Goal: Task Accomplishment & Management: Complete application form

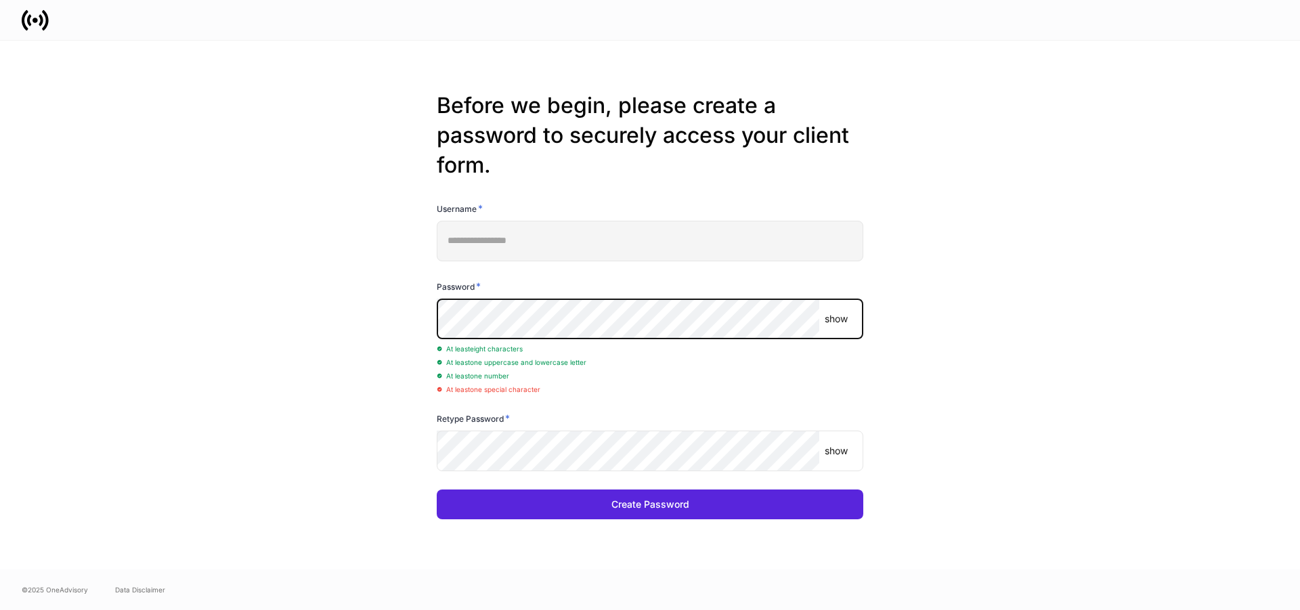
click at [437, 489] on button "Create Password" at bounding box center [650, 504] width 426 height 30
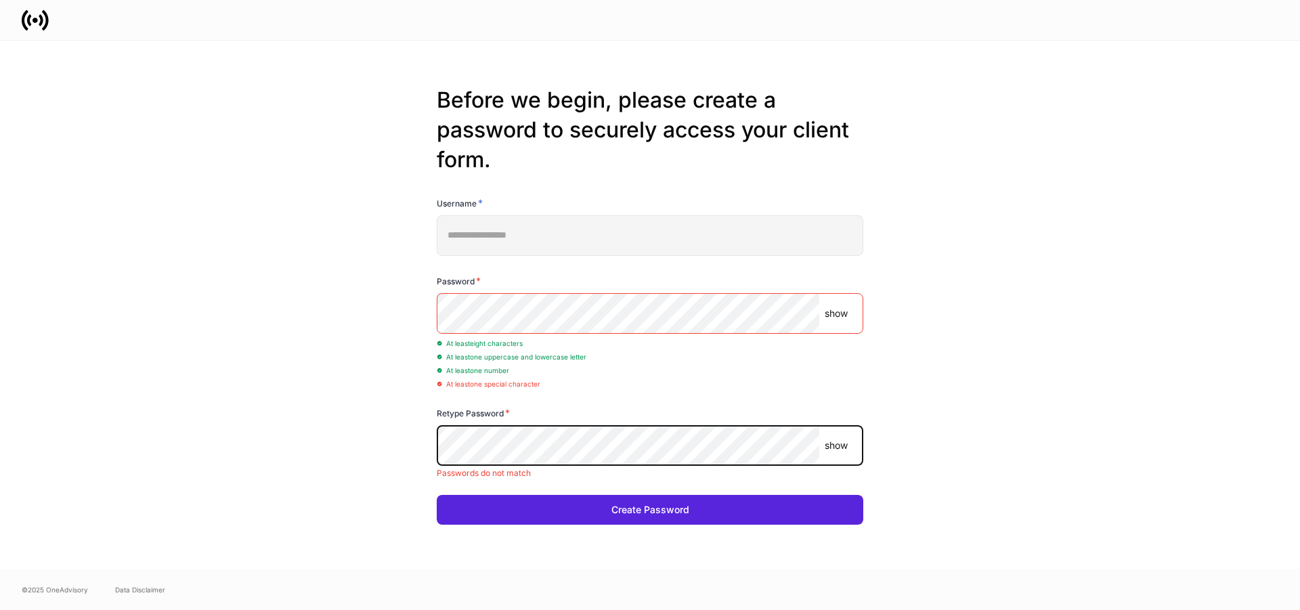
click at [437, 495] on button "Create Password" at bounding box center [650, 510] width 426 height 30
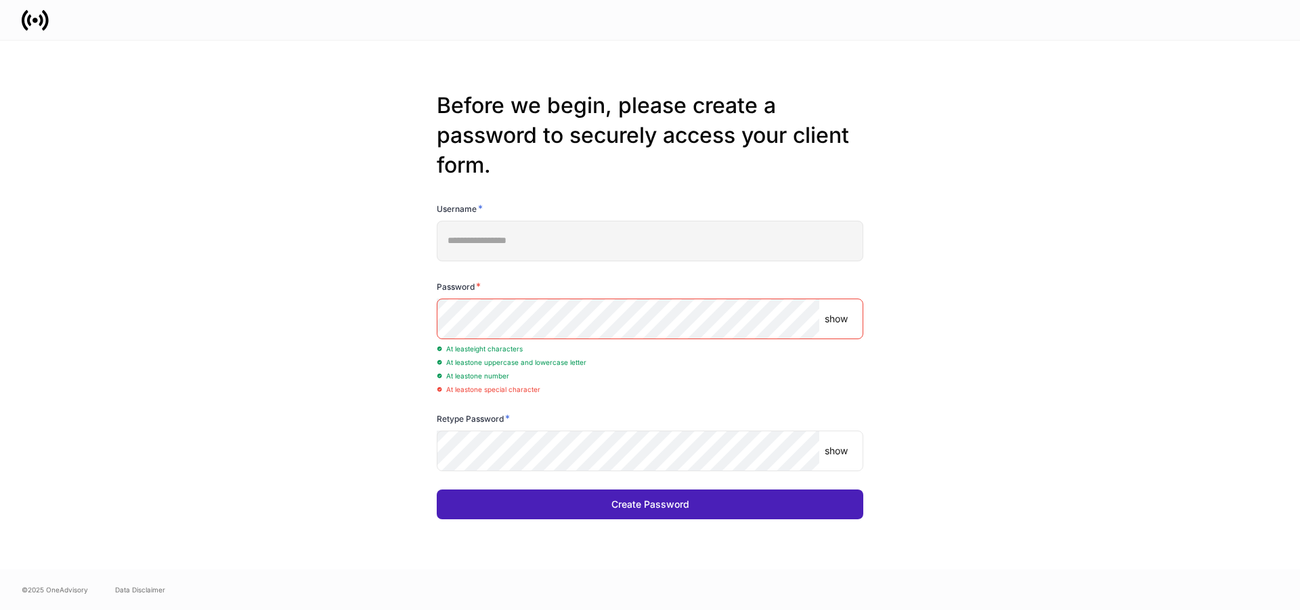
click at [581, 507] on button "Create Password" at bounding box center [650, 504] width 426 height 30
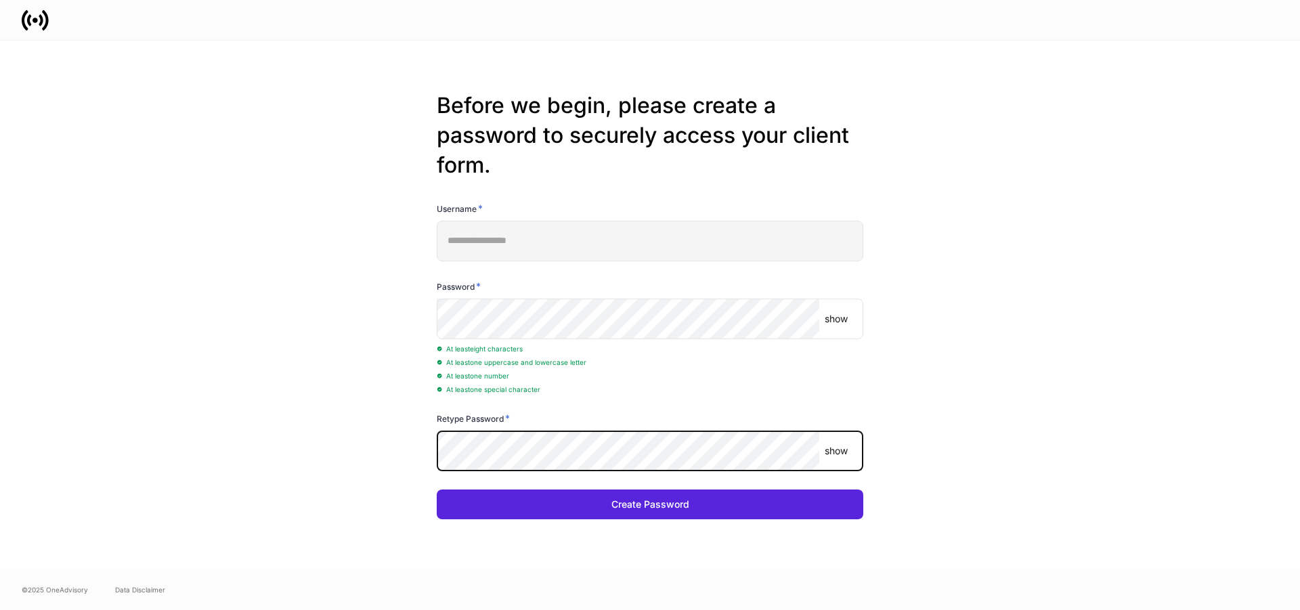
click at [437, 489] on button "Create Password" at bounding box center [650, 504] width 426 height 30
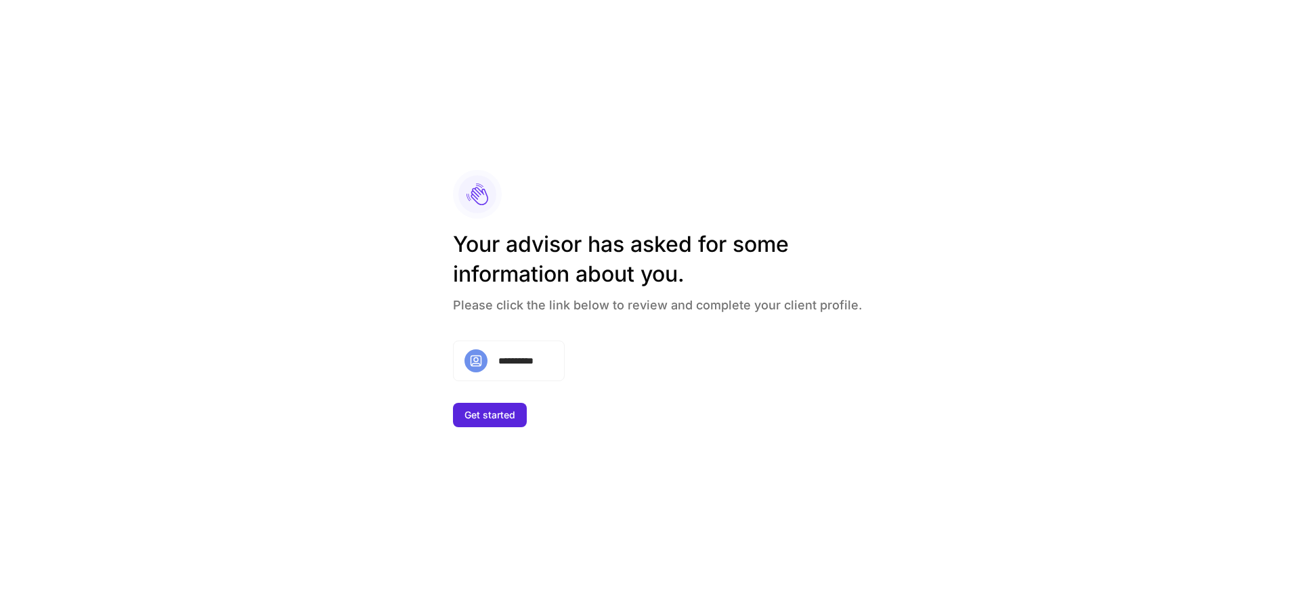
click at [519, 367] on div "**********" at bounding box center [509, 360] width 112 height 41
click at [508, 410] on div "Get started" at bounding box center [489, 415] width 51 height 14
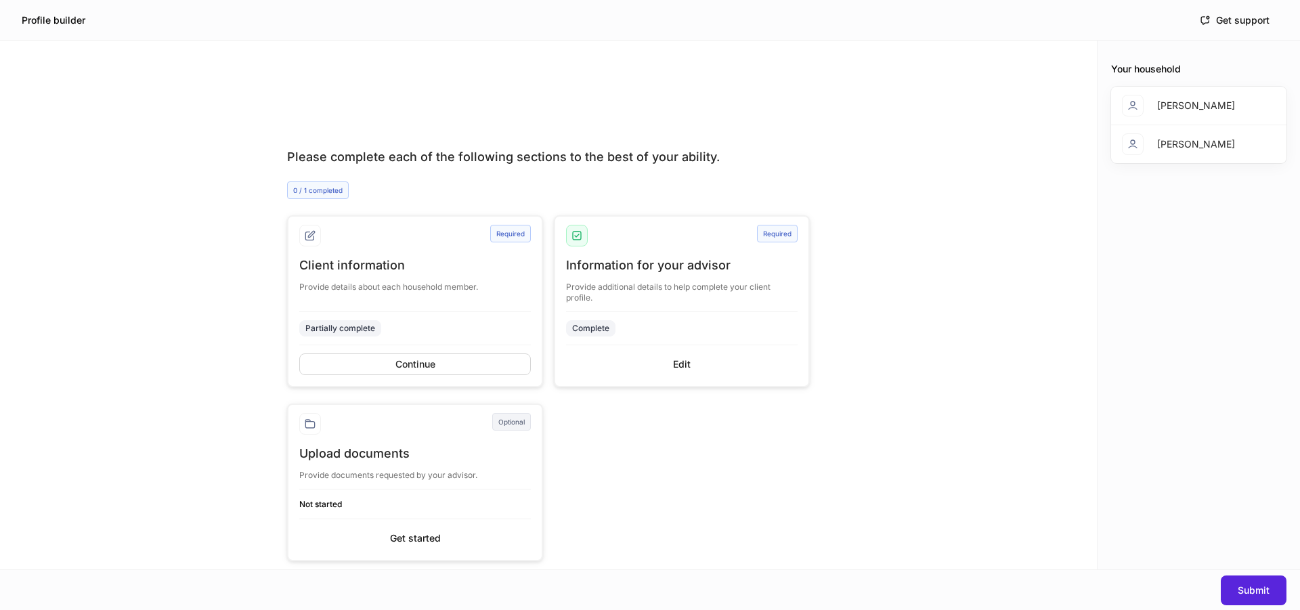
click at [1172, 104] on div "[PERSON_NAME]" at bounding box center [1196, 106] width 78 height 14
